Goal: Task Accomplishment & Management: Manage account settings

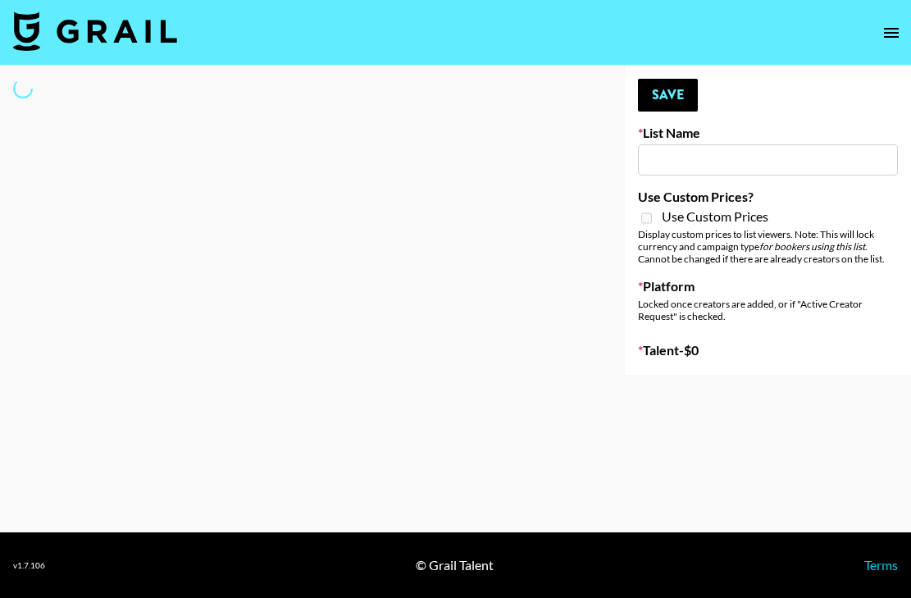
click at [718, 171] on input at bounding box center [768, 159] width 260 height 31
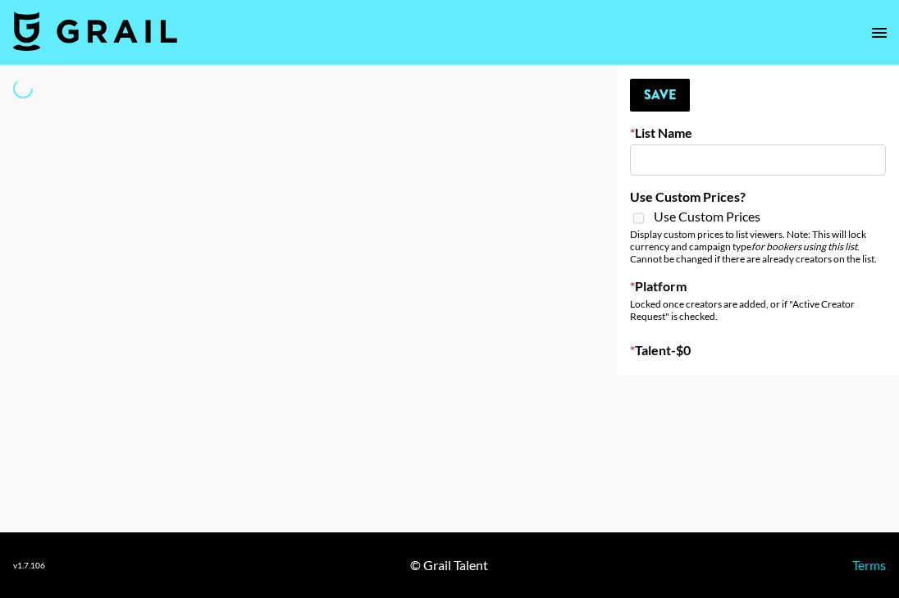
type input "Who Did The Body"
select select "Song"
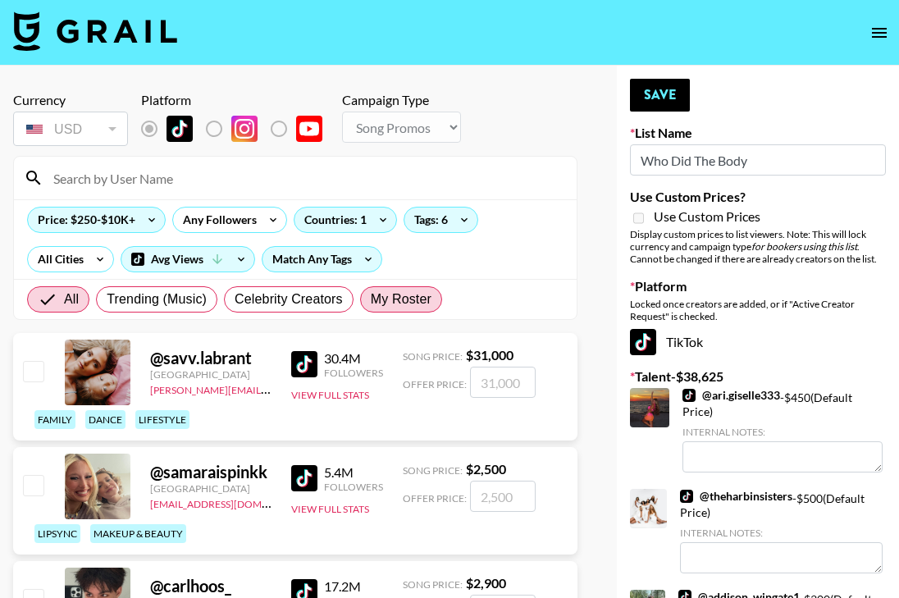
click at [419, 291] on span "My Roster" at bounding box center [401, 299] width 61 height 20
click at [371, 299] on input "My Roster" at bounding box center [371, 299] width 0 height 0
radio input "true"
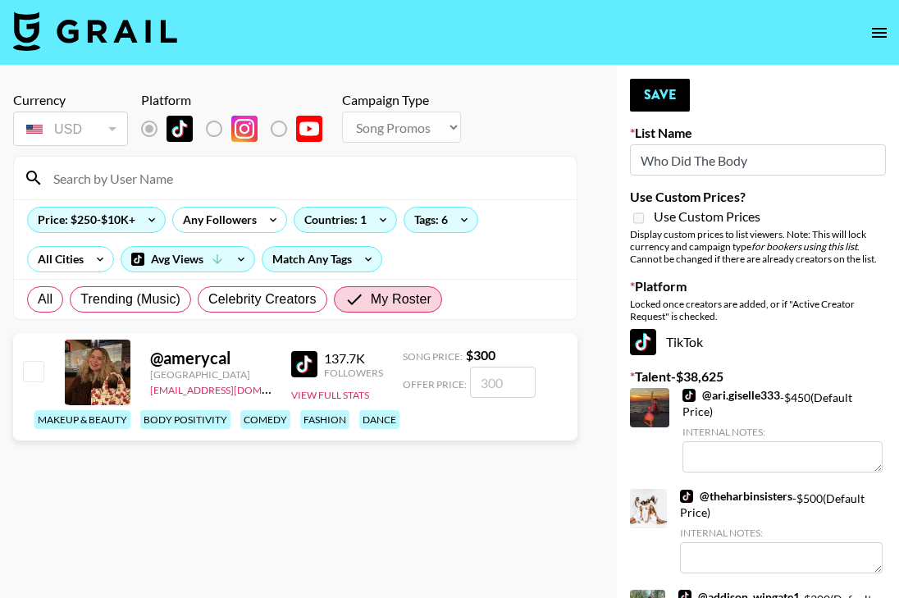
click at [31, 372] on input "checkbox" at bounding box center [33, 371] width 20 height 20
checkbox input "true"
type input "300"
click at [702, 155] on input "Who Did The Body" at bounding box center [758, 159] width 256 height 31
click at [47, 294] on span "All" at bounding box center [45, 299] width 15 height 20
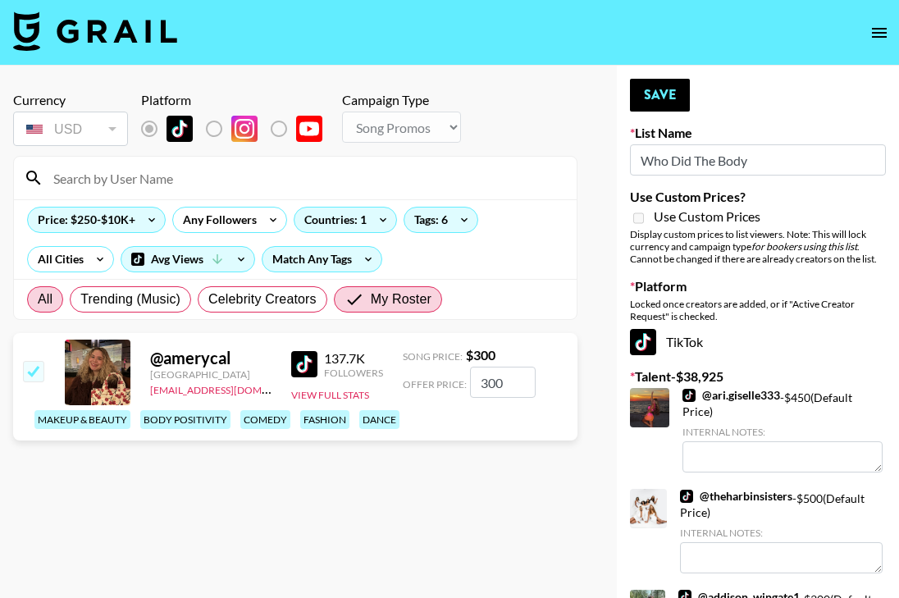
click at [38, 299] on input "All" at bounding box center [38, 299] width 0 height 0
radio input "true"
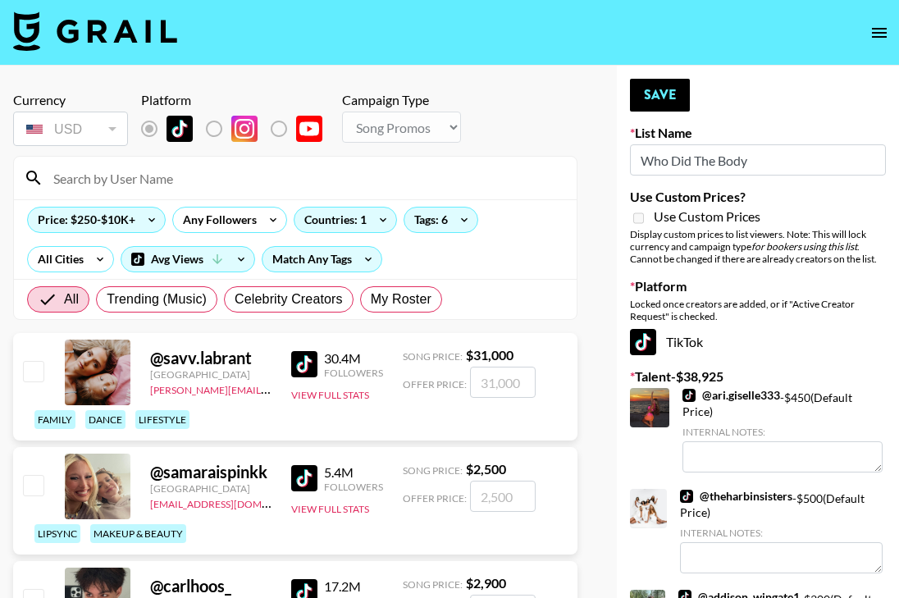
click at [180, 169] on input at bounding box center [304, 178] width 523 height 26
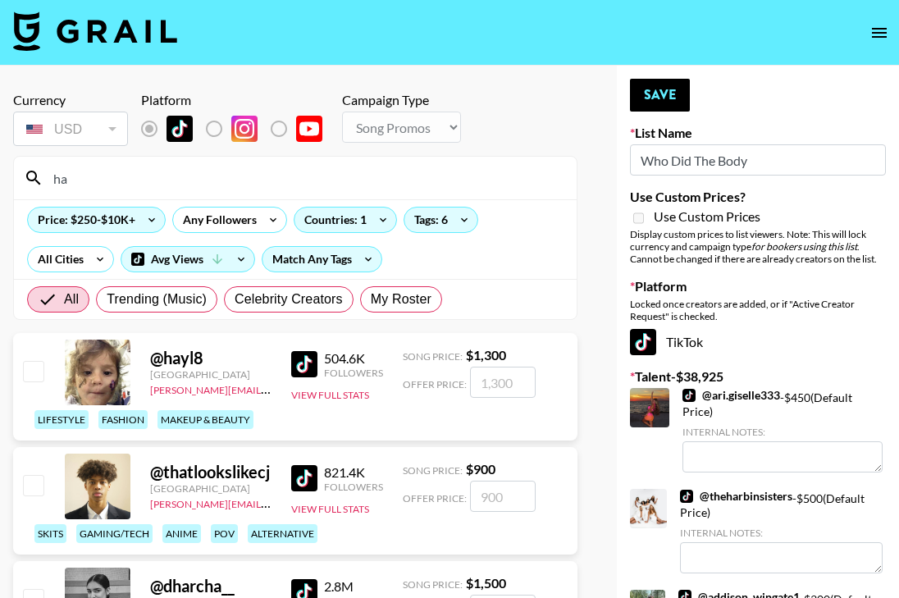
type input "h"
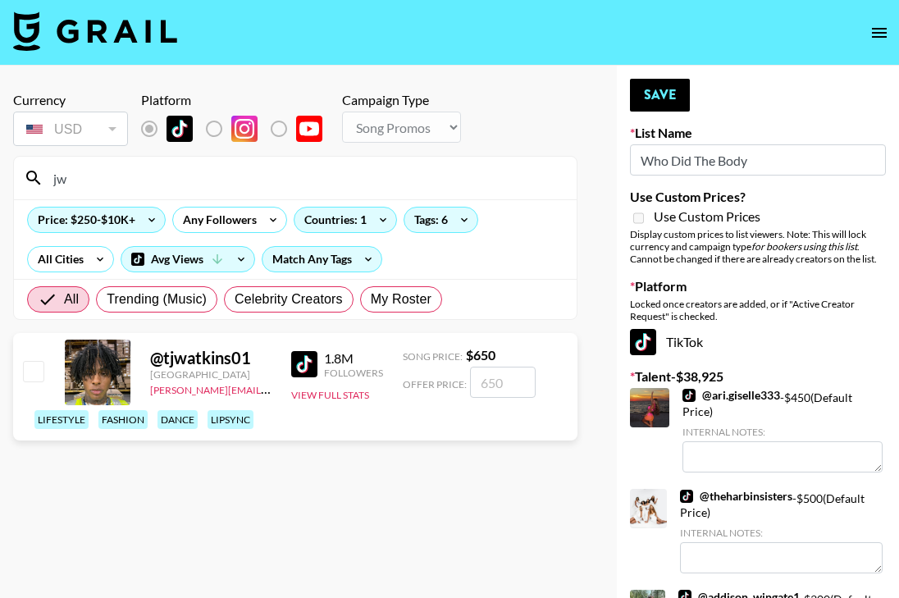
type input "j"
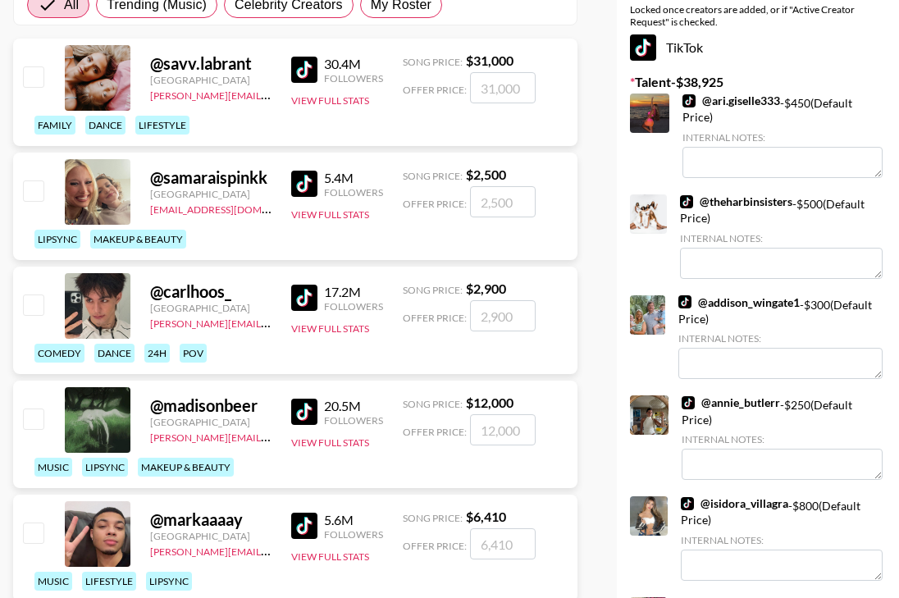
scroll to position [223, 0]
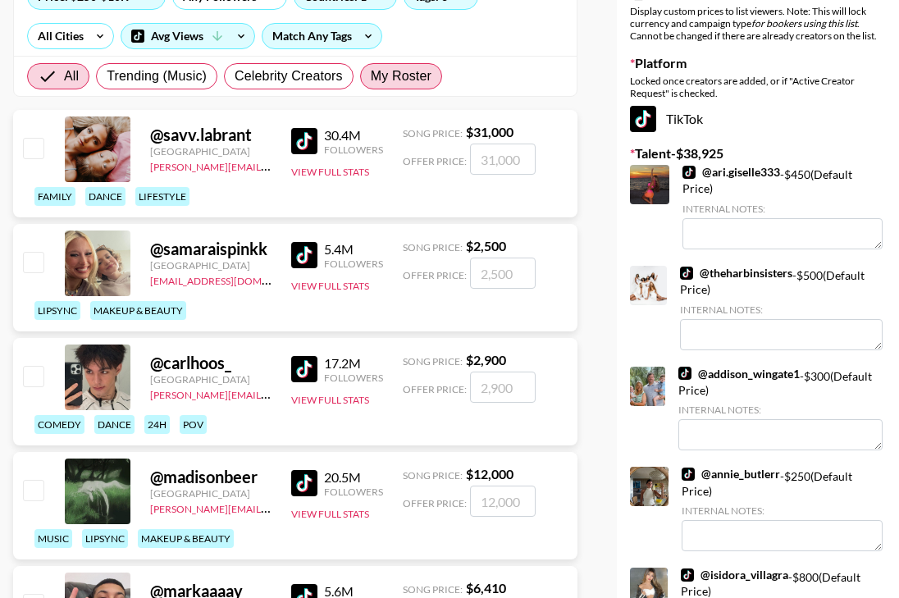
click at [385, 78] on span "My Roster" at bounding box center [401, 76] width 61 height 20
click at [371, 76] on input "My Roster" at bounding box center [371, 76] width 0 height 0
radio input "true"
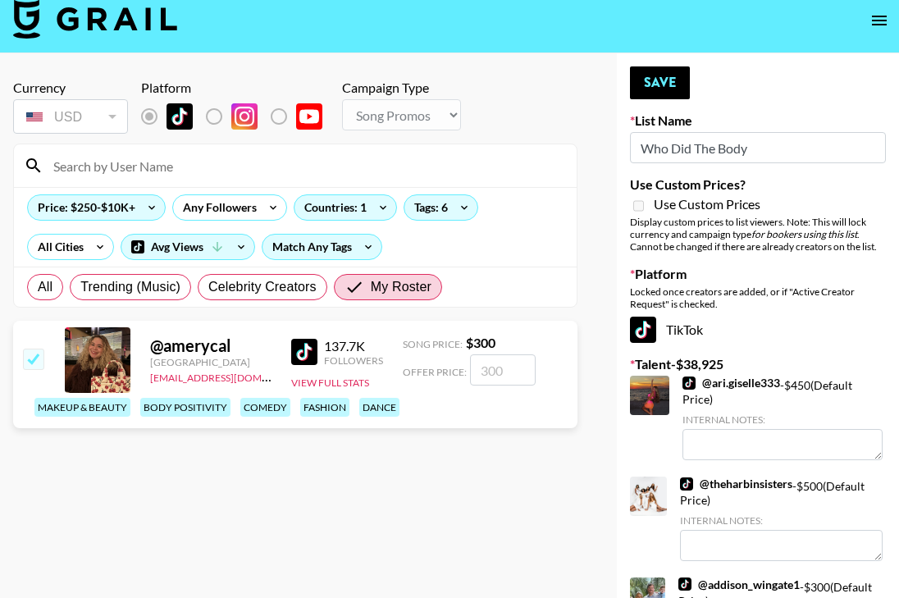
scroll to position [10, 0]
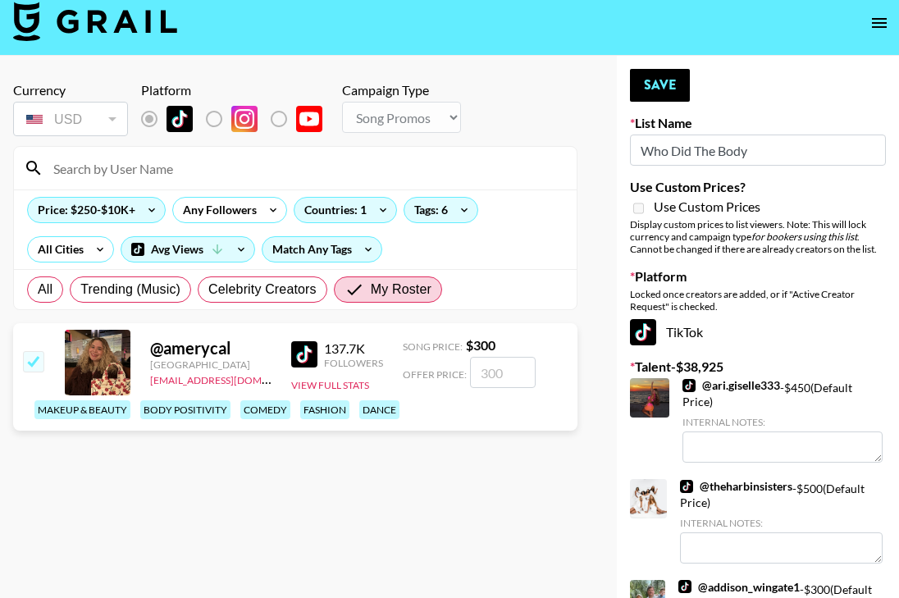
click at [486, 367] on input "number" at bounding box center [503, 372] width 66 height 31
type input "5"
checkbox input "false"
type input "5"
checkbox input "true"
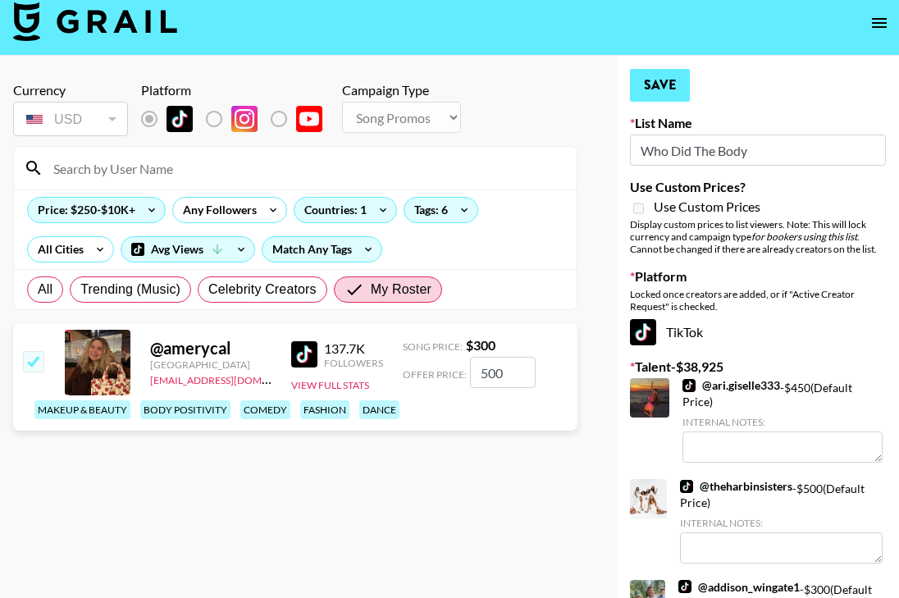
type input "500"
click at [648, 80] on button "Save" at bounding box center [660, 85] width 60 height 33
radio input "true"
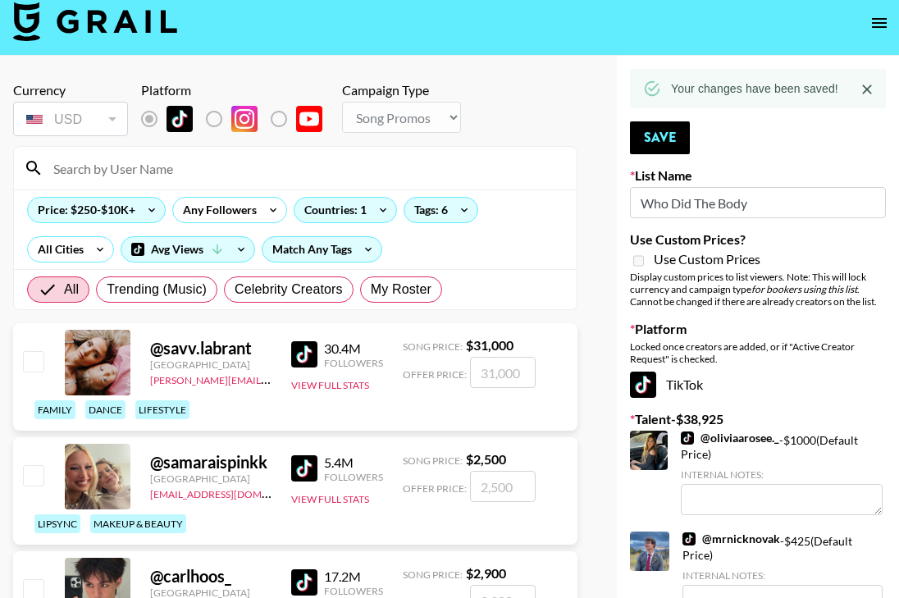
checkbox input "true"
